Goal: Communication & Community: Share content

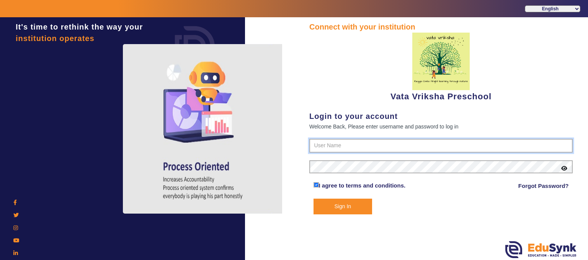
type input "9074270829"
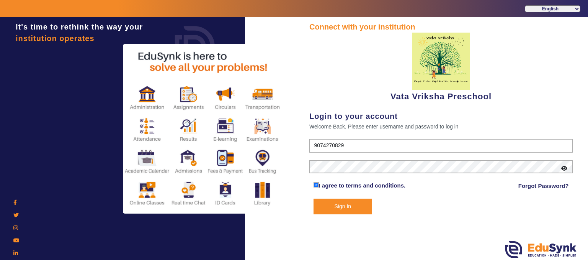
click at [334, 206] on button "Sign In" at bounding box center [343, 206] width 59 height 16
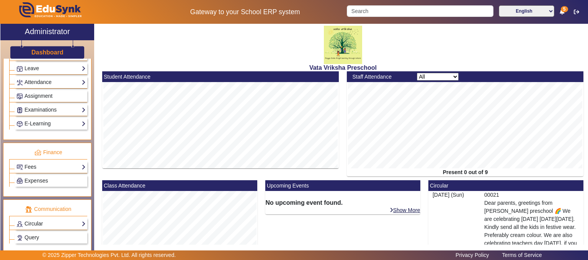
scroll to position [345, 0]
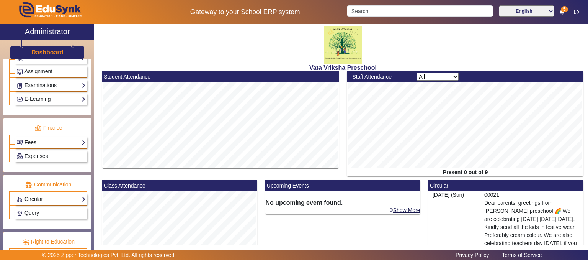
click at [51, 195] on link "Circular" at bounding box center [50, 199] width 69 height 9
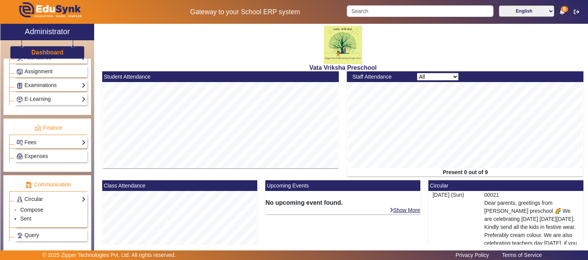
click at [39, 206] on link "Compose" at bounding box center [31, 209] width 23 height 6
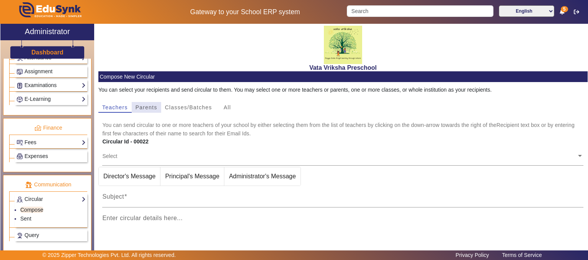
click at [147, 105] on span "Parents" at bounding box center [147, 107] width 22 height 5
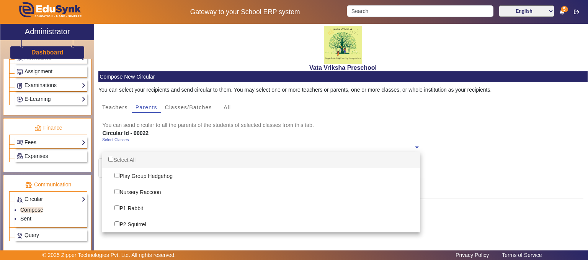
click at [415, 147] on span at bounding box center [417, 146] width 7 height 8
click at [123, 160] on div "Select All" at bounding box center [261, 160] width 318 height 16
checkbox input "true"
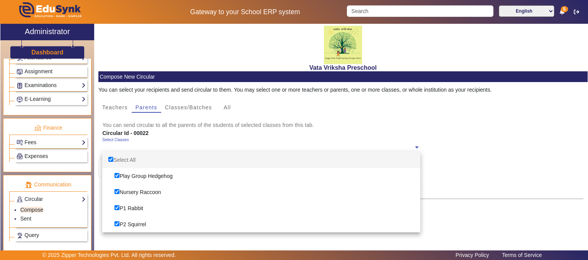
checkbox input "true"
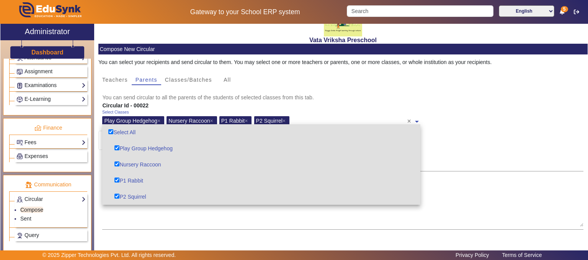
scroll to position [77, 0]
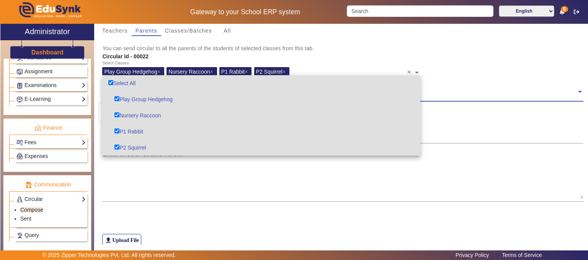
click at [577, 92] on span at bounding box center [580, 91] width 7 height 8
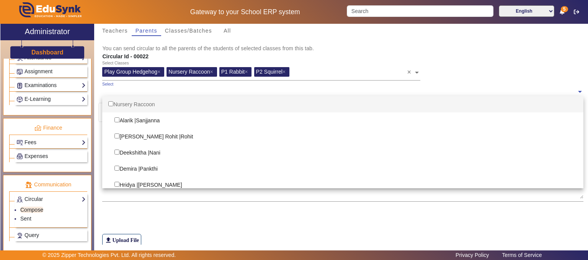
click at [145, 101] on div "Nursery Raccoon" at bounding box center [342, 104] width 481 height 16
checkbox input "true"
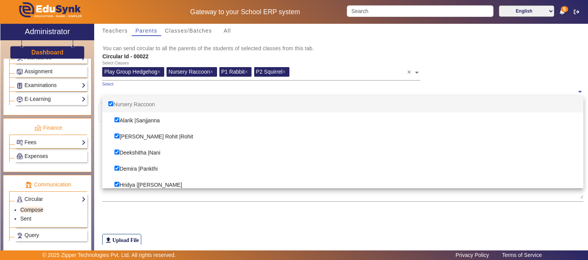
checkbox input "true"
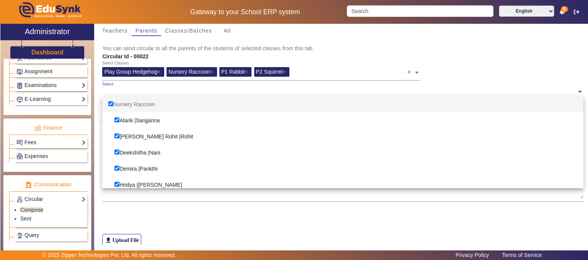
checkbox input "true"
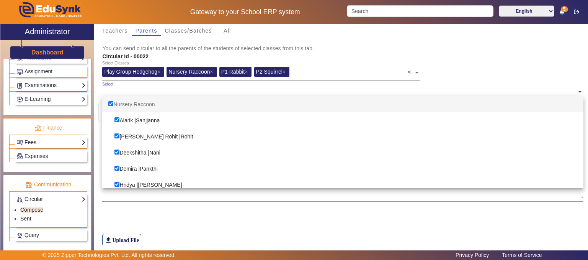
checkbox input "true"
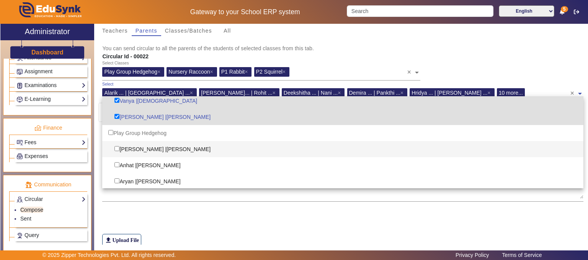
scroll to position [230, 0]
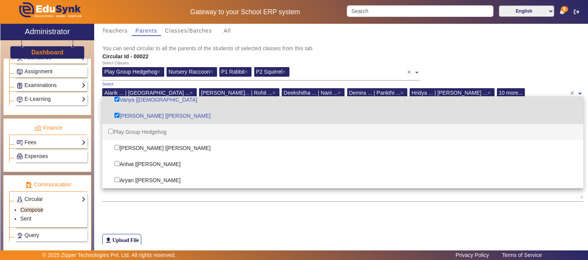
click at [147, 131] on div "Play Group Hedgehog" at bounding box center [342, 132] width 481 height 16
checkbox input "true"
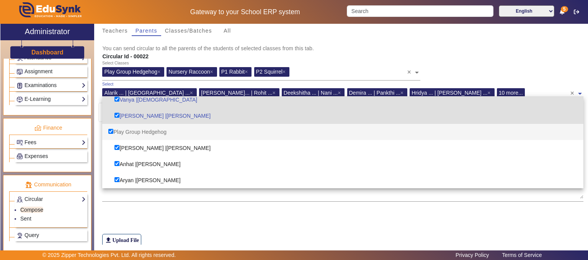
checkbox input "true"
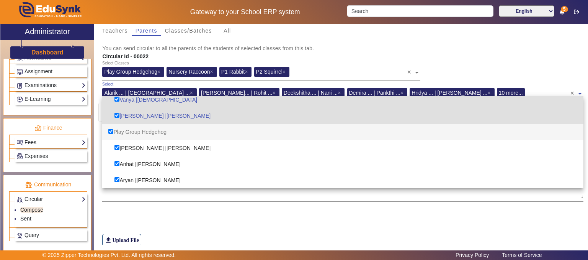
checkbox input "true"
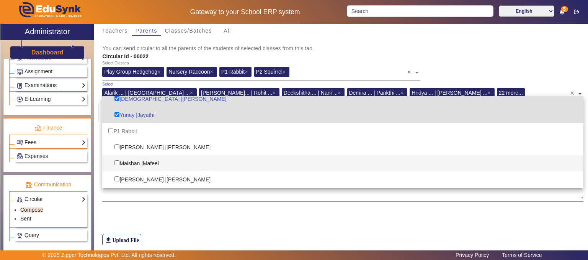
scroll to position [421, 0]
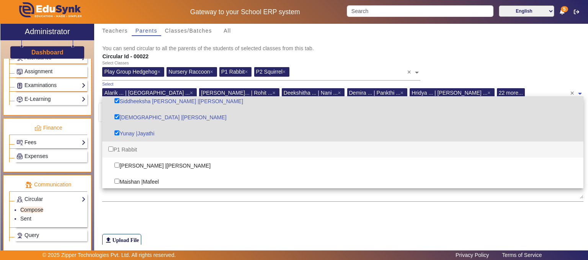
click at [130, 149] on div "P1 Rabbit" at bounding box center [342, 149] width 481 height 16
checkbox input "true"
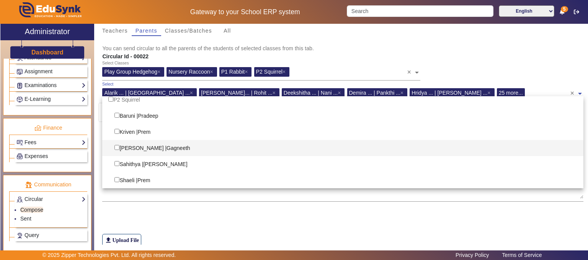
scroll to position [497, 0]
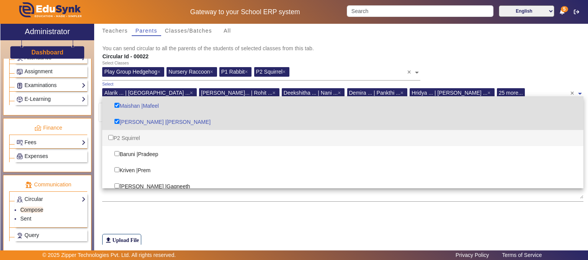
click at [130, 138] on div "P2 Squirrel" at bounding box center [342, 138] width 481 height 16
checkbox input "true"
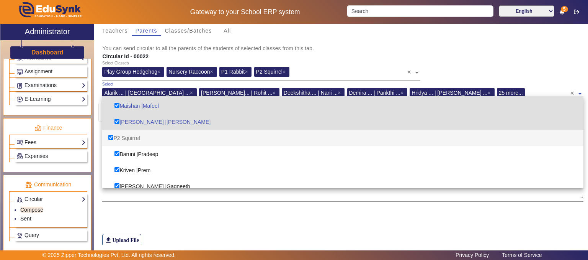
checkbox input "true"
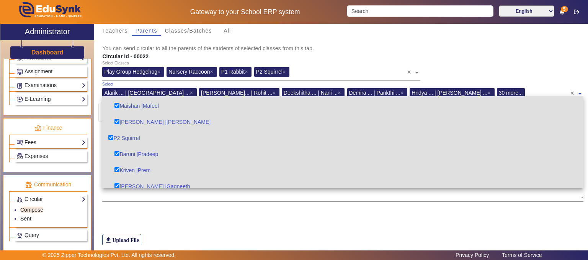
scroll to position [535, 0]
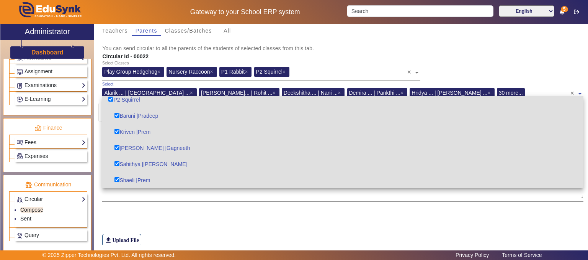
click at [538, 45] on mat-card-subtitle "You can send circular to all the parents of the students of selected classes fr…" at bounding box center [342, 48] width 481 height 8
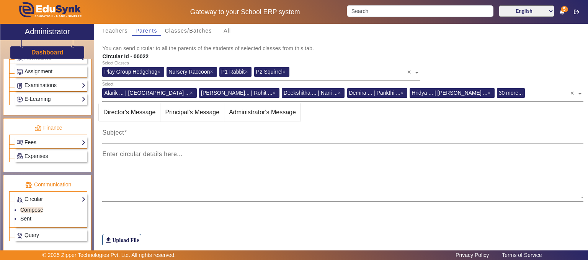
click at [113, 131] on mat-label "Subject" at bounding box center [113, 132] width 22 height 7
click at [113, 131] on input "Subject" at bounding box center [342, 135] width 481 height 9
paste input "Dear parents, greetings from [PERSON_NAME] preschool. 🌈 We are doing a small di…"
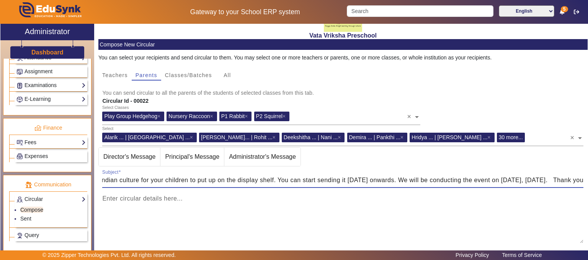
scroll to position [101, 0]
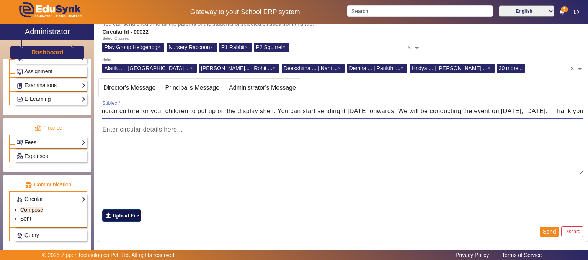
type input "Dear parents, greetings from [PERSON_NAME] preschool. 🌈 We are doing a small di…"
click at [119, 213] on label "file_upload Upload File" at bounding box center [121, 215] width 39 height 12
click at [0, 0] on input "file_upload Upload File" at bounding box center [0, 0] width 0 height 0
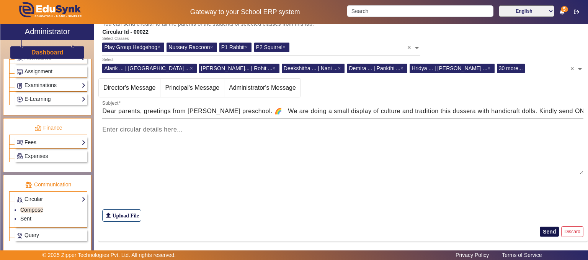
click at [547, 230] on button "Send" at bounding box center [549, 231] width 19 height 10
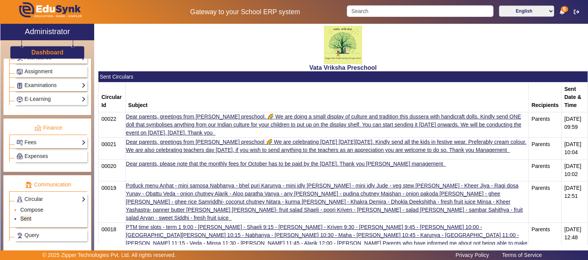
click at [31, 206] on link "Compose" at bounding box center [31, 209] width 23 height 6
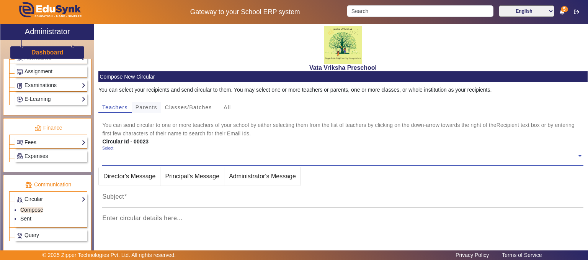
click at [144, 107] on span "Parents" at bounding box center [147, 107] width 22 height 5
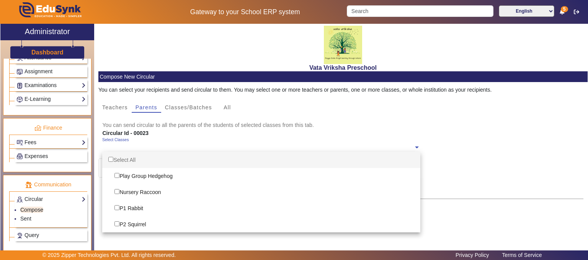
click at [414, 147] on span at bounding box center [417, 146] width 7 height 8
click at [127, 159] on div "Select All" at bounding box center [261, 160] width 318 height 16
checkbox input "true"
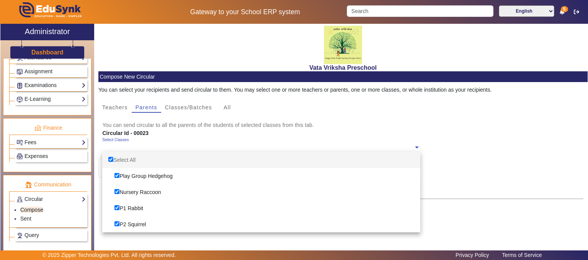
checkbox input "true"
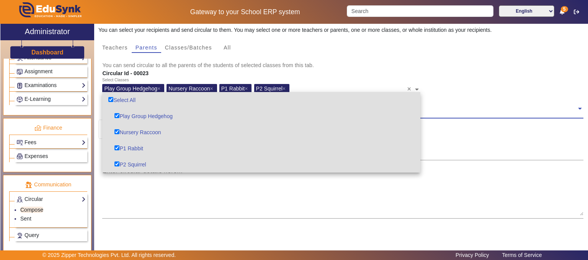
scroll to position [77, 0]
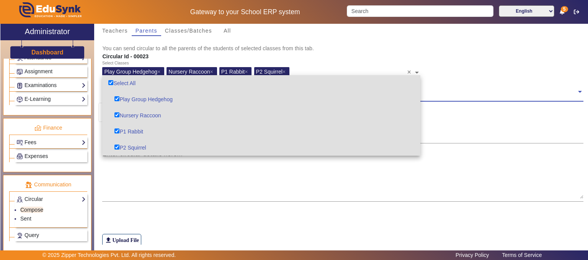
click at [201, 120] on div "Nursery Raccoon" at bounding box center [261, 115] width 318 height 16
checkbox input "false"
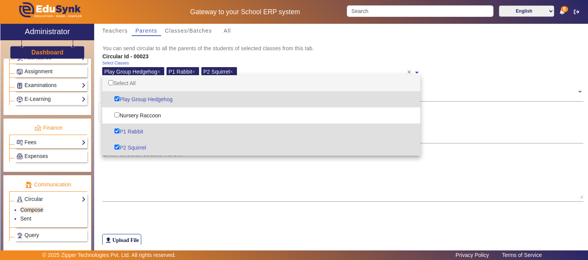
click at [111, 82] on input "Options List" at bounding box center [110, 82] width 5 height 5
checkbox input "true"
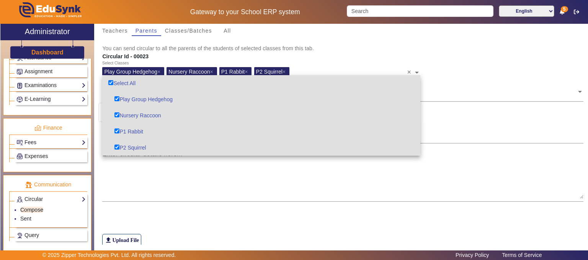
click at [480, 57] on div "Circular Id - 00023" at bounding box center [342, 56] width 489 height 8
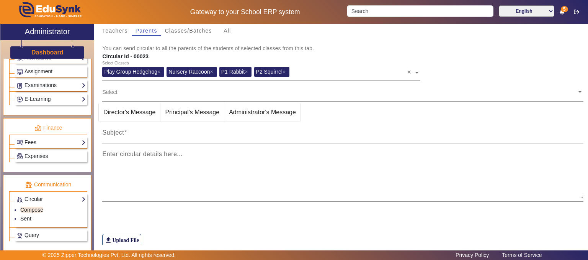
click at [577, 93] on span at bounding box center [580, 91] width 7 height 8
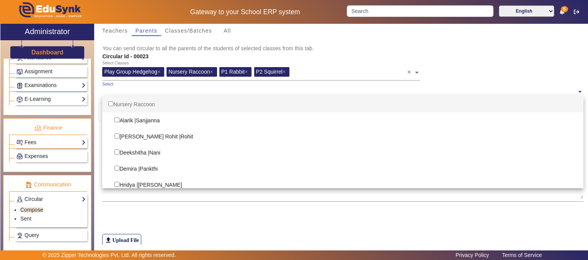
click at [158, 103] on div "Nursery Raccoon" at bounding box center [342, 104] width 481 height 16
checkbox input "true"
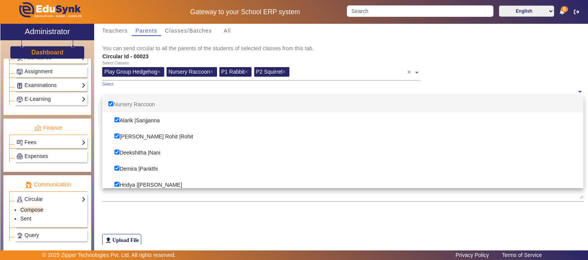
checkbox input "true"
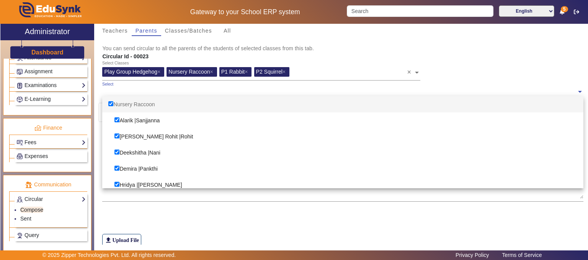
checkbox input "true"
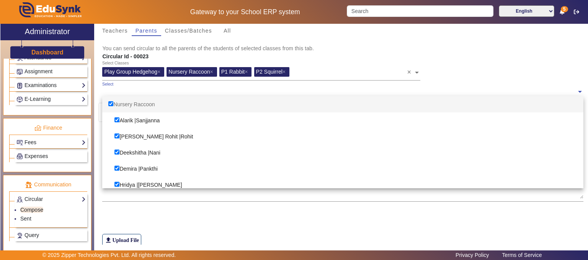
checkbox input "true"
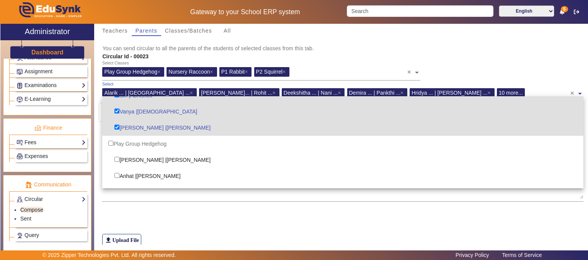
scroll to position [230, 0]
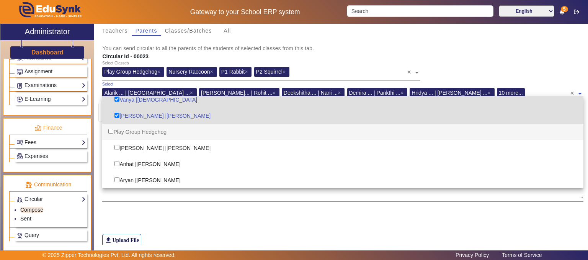
click at [149, 129] on div "Play Group Hedgehog" at bounding box center [342, 132] width 481 height 16
checkbox input "true"
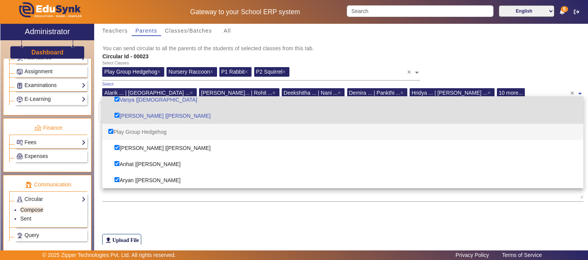
checkbox input "true"
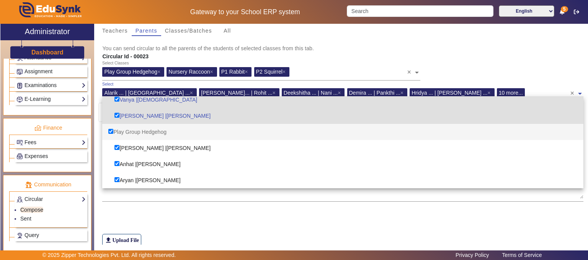
checkbox input "true"
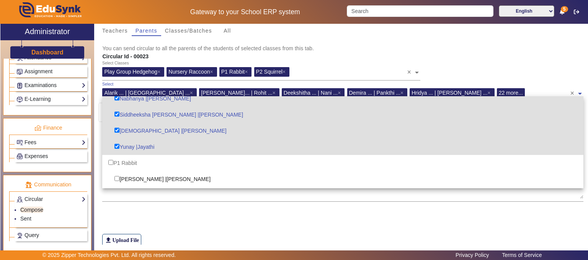
scroll to position [421, 0]
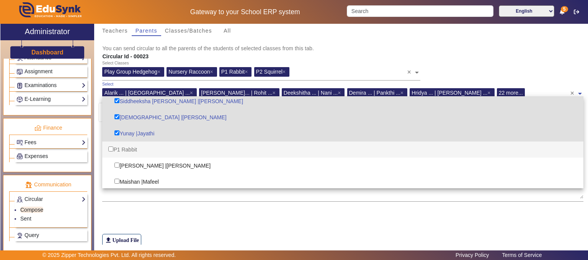
click at [132, 151] on div "P1 Rabbit" at bounding box center [342, 149] width 481 height 16
checkbox input "true"
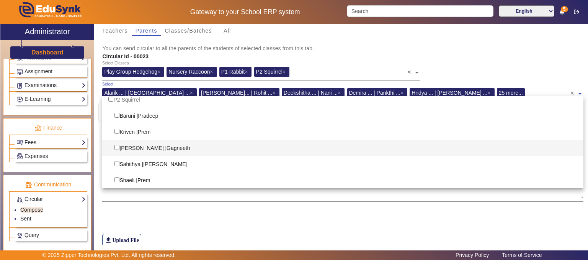
scroll to position [497, 0]
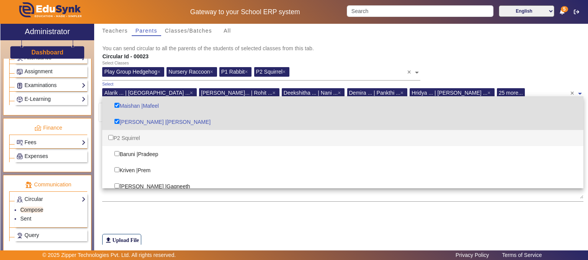
click at [136, 139] on div "P2 Squirrel" at bounding box center [342, 138] width 481 height 16
checkbox input "true"
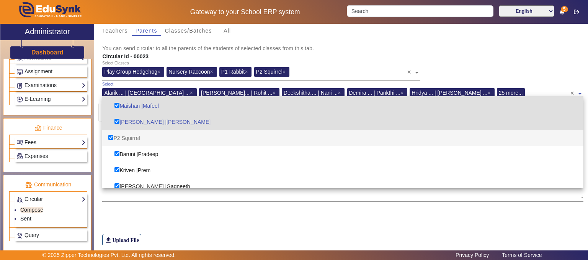
checkbox input "true"
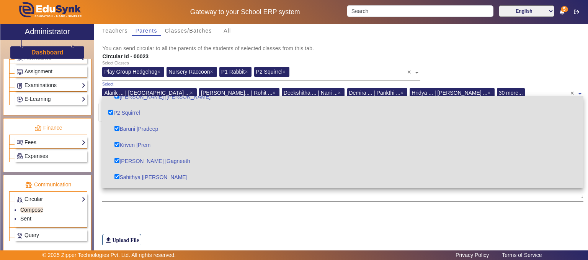
scroll to position [535, 0]
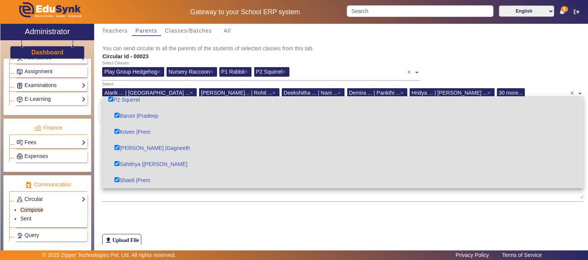
click at [557, 71] on div "Select Classes Play Group Hedgehog × Nursery Raccoon × P1 Rabbit × P2 Squirrel …" at bounding box center [342, 71] width 489 height 21
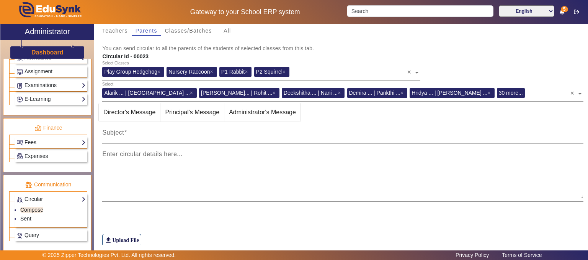
click at [116, 131] on mat-label "Subject" at bounding box center [113, 132] width 22 height 7
click at [116, 131] on input "Subject" at bounding box center [342, 135] width 481 height 9
paste input "Dear parents, greetings from [PERSON_NAME] preschool. 🌈 We are conducting our i…"
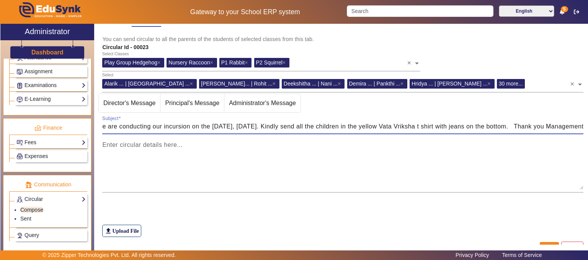
scroll to position [101, 0]
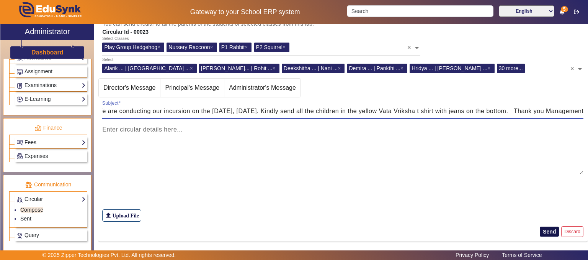
type input "Dear parents, greetings from [PERSON_NAME] preschool. 🌈 We are conducting our i…"
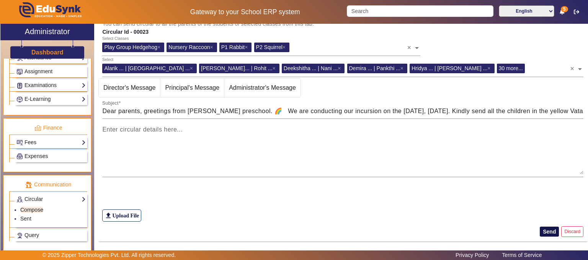
click at [545, 229] on button "Send" at bounding box center [549, 231] width 19 height 10
